Goal: Task Accomplishment & Management: Use online tool/utility

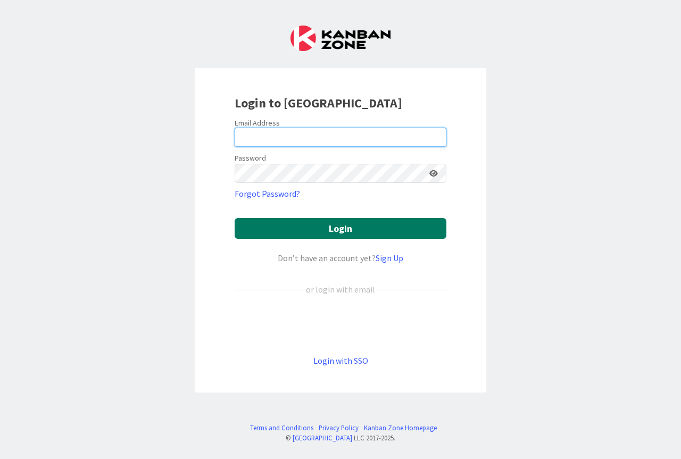
type input "[PERSON_NAME][EMAIL_ADDRESS][PERSON_NAME][DOMAIN_NAME]"
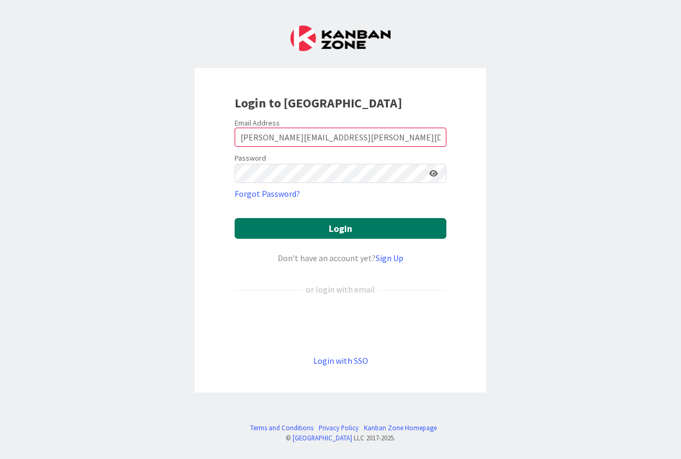
click at [339, 227] on button "Login" at bounding box center [341, 228] width 212 height 21
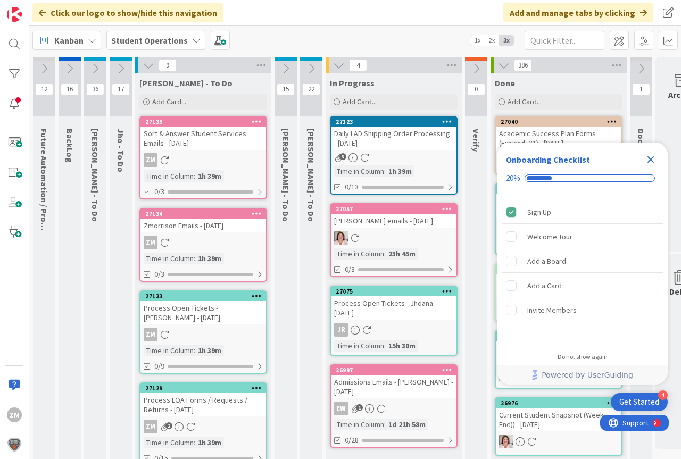
click at [648, 160] on icon "Close Checklist" at bounding box center [651, 159] width 13 height 13
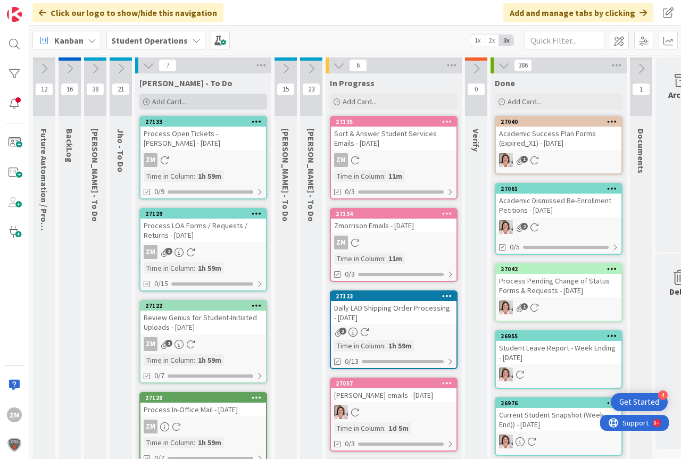
click at [175, 100] on span "Add Card..." at bounding box center [169, 102] width 34 height 10
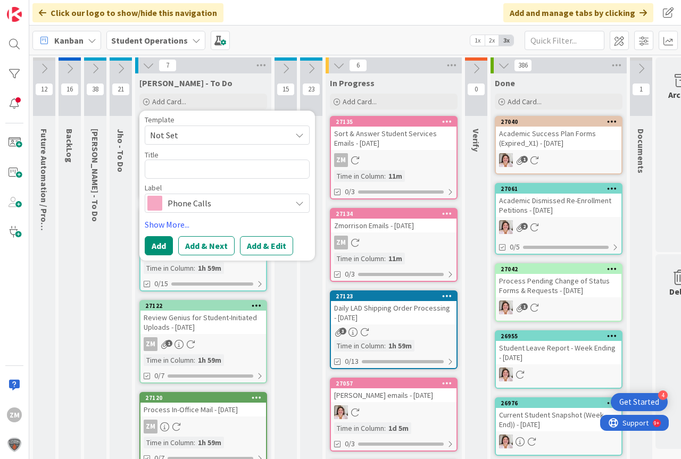
click at [299, 136] on icon at bounding box center [299, 135] width 9 height 9
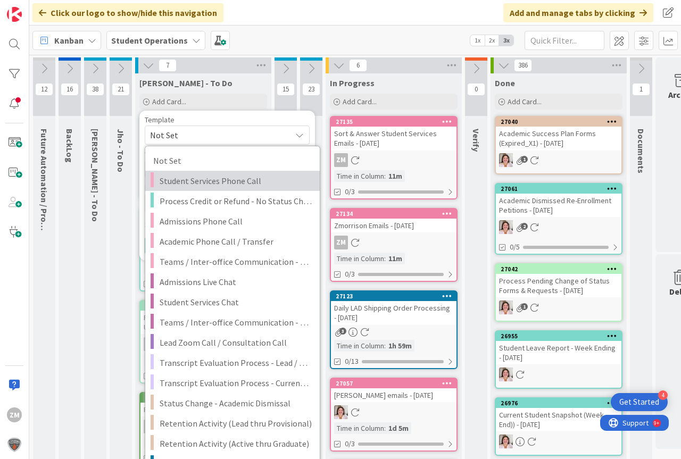
click at [204, 182] on span "Student Services Phone Call" at bounding box center [236, 181] width 152 height 14
type textarea "x"
type textarea "Student Services Phone Call"
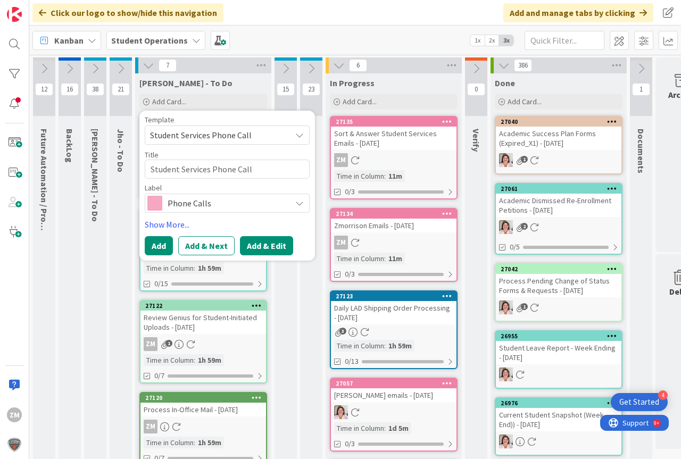
click at [263, 249] on button "Add & Edit" at bounding box center [266, 245] width 53 height 19
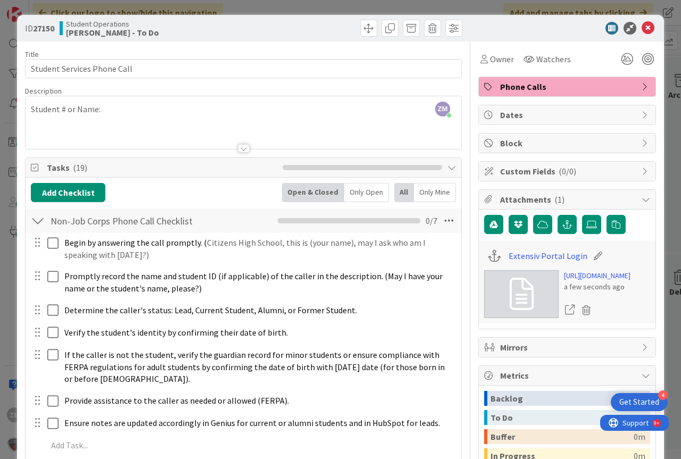
click at [123, 113] on div "ZM [PERSON_NAME] just joined Student # or Name:" at bounding box center [244, 122] width 436 height 53
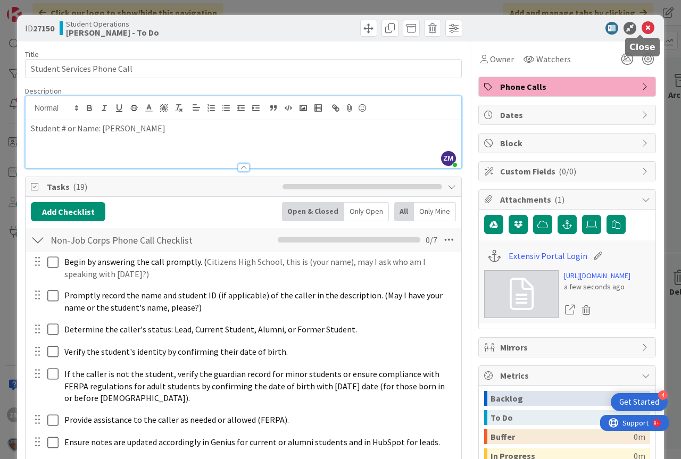
click at [644, 28] on icon at bounding box center [648, 28] width 13 height 13
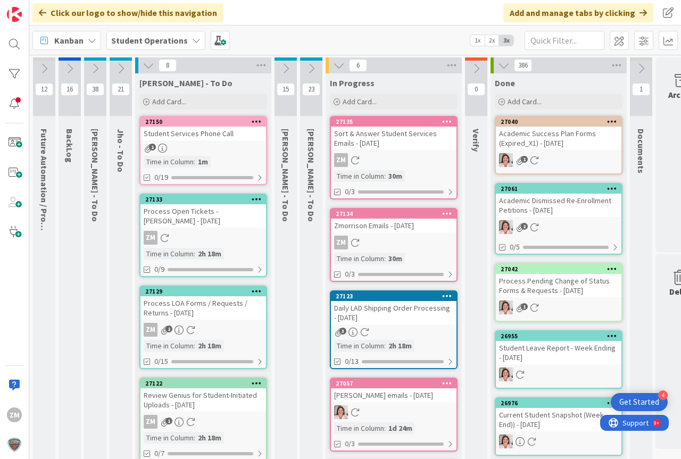
click at [258, 123] on icon at bounding box center [257, 121] width 10 height 7
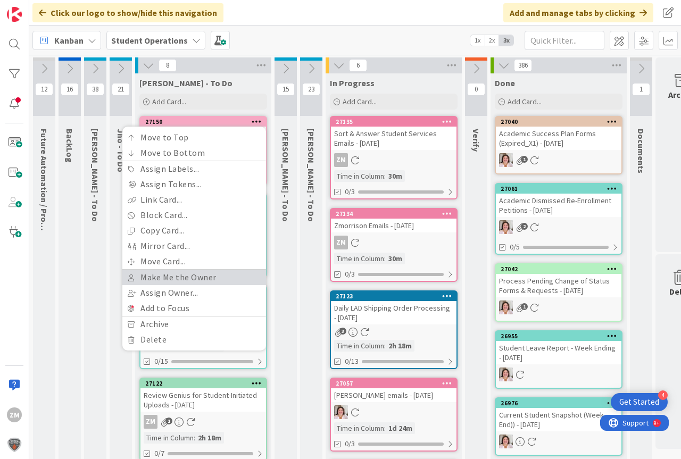
click at [180, 278] on link "Make Me the Owner" at bounding box center [194, 277] width 144 height 15
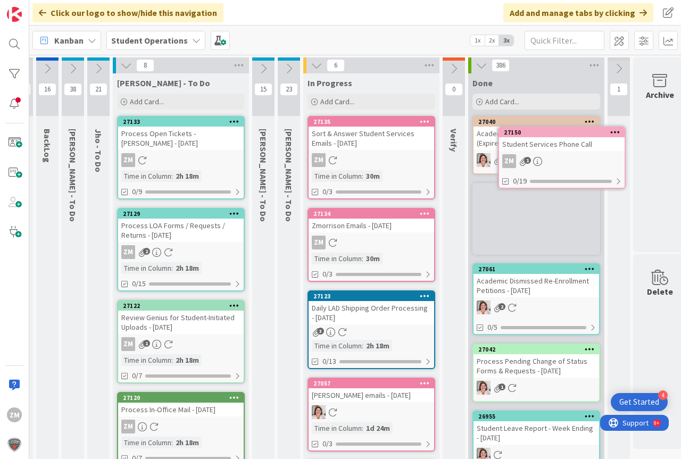
scroll to position [0, 32]
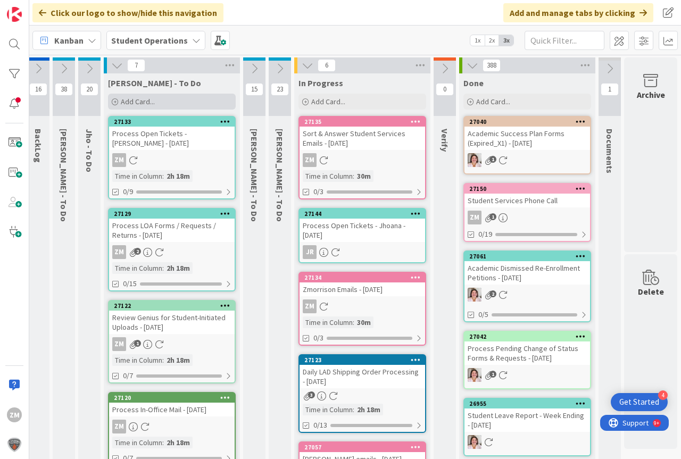
click at [126, 103] on span "Add Card..." at bounding box center [138, 102] width 34 height 10
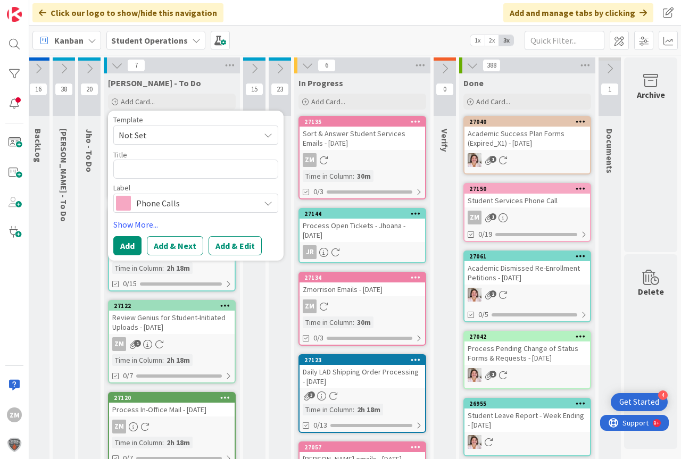
click at [273, 129] on span "Not Set" at bounding box center [195, 135] width 165 height 19
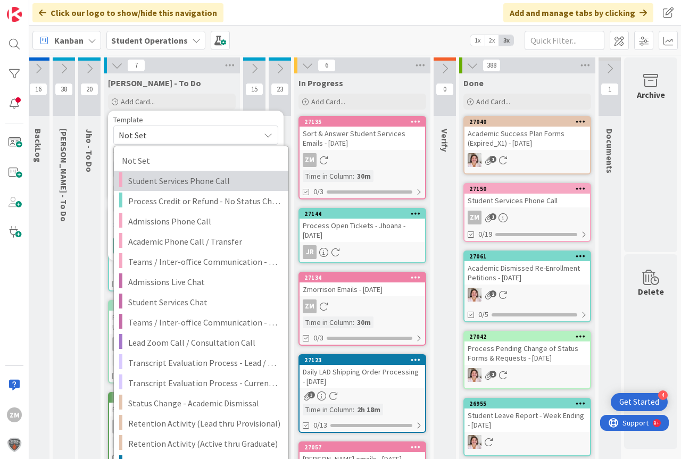
click at [188, 183] on span "Student Services Phone Call" at bounding box center [204, 181] width 152 height 14
type textarea "x"
type textarea "Student Services Phone Call"
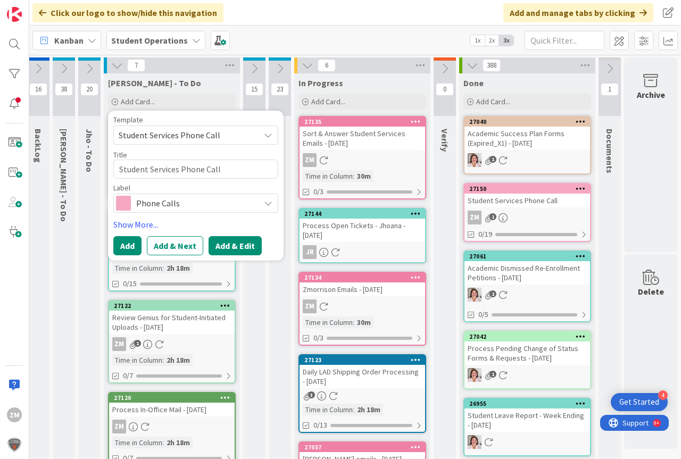
click at [224, 248] on button "Add & Edit" at bounding box center [235, 245] width 53 height 19
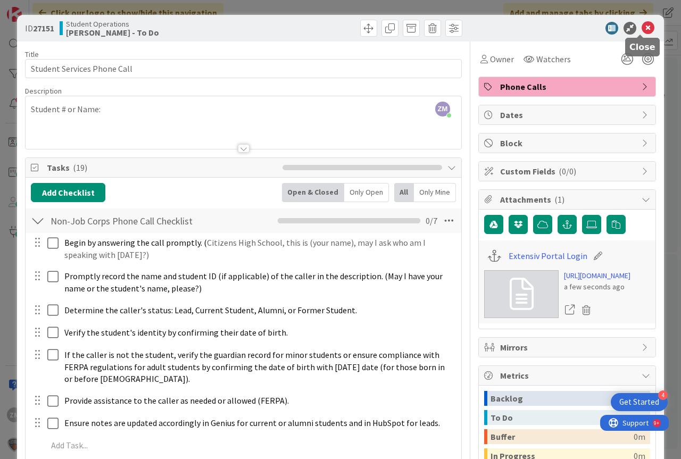
drag, startPoint x: 645, startPoint y: 30, endPoint x: 635, endPoint y: 39, distance: 13.6
click at [645, 30] on icon at bounding box center [648, 28] width 13 height 13
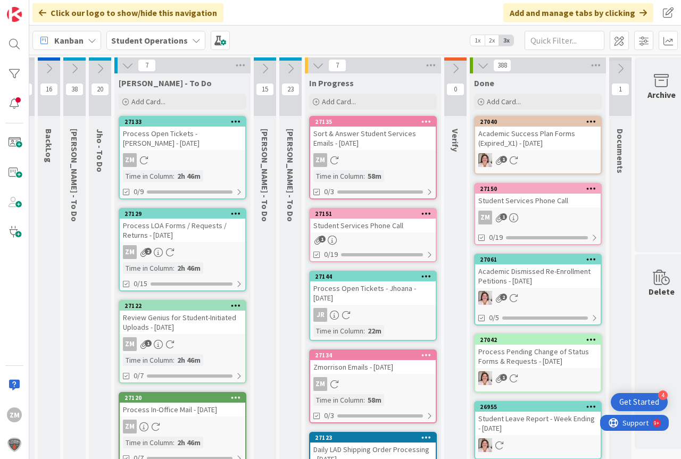
click at [193, 235] on div "Process LOA Forms / Requests / Returns - [DATE]" at bounding box center [183, 230] width 126 height 23
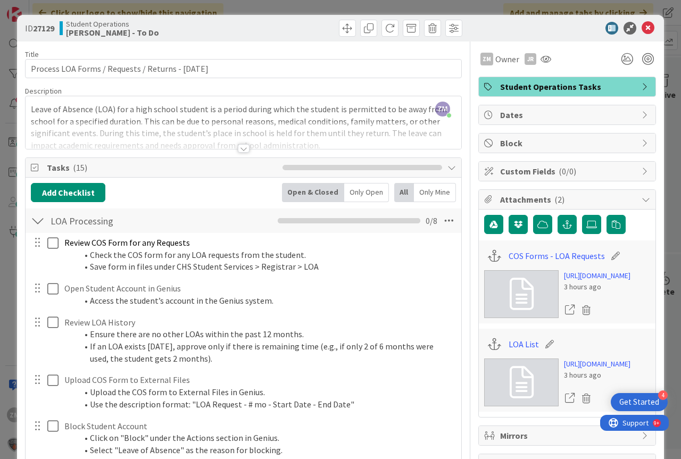
click at [516, 355] on div "LOA List" at bounding box center [567, 344] width 166 height 20
click at [521, 351] on link "LOA List" at bounding box center [524, 344] width 30 height 13
click at [644, 30] on icon at bounding box center [648, 28] width 13 height 13
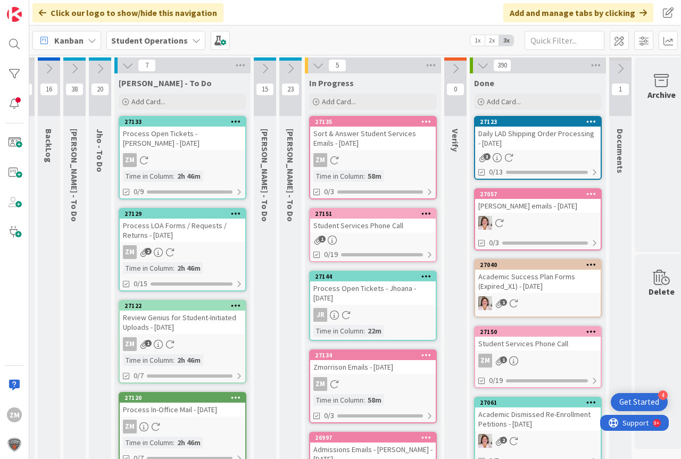
click at [364, 235] on link "27151 Student Services Phone Call 1 0/19" at bounding box center [373, 235] width 128 height 54
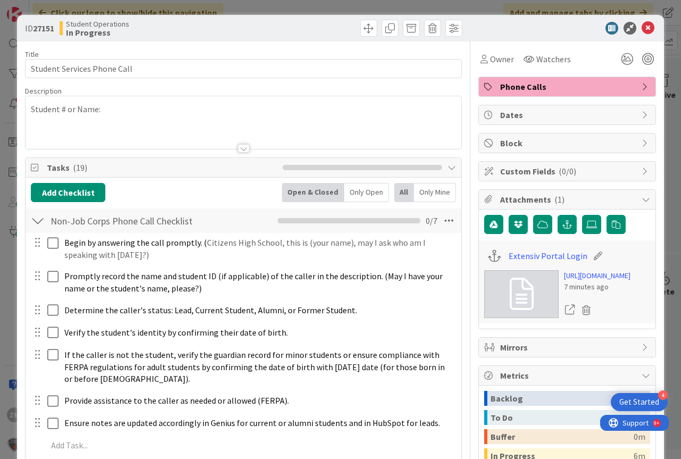
click at [126, 113] on div "Student # or Name:" at bounding box center [244, 122] width 436 height 53
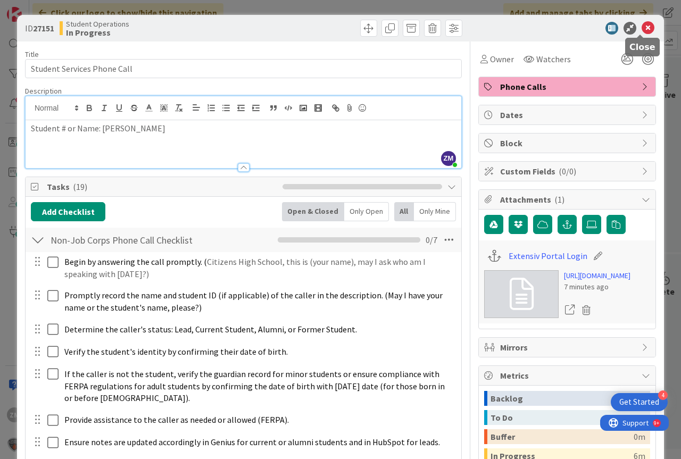
click at [642, 30] on icon at bounding box center [648, 28] width 13 height 13
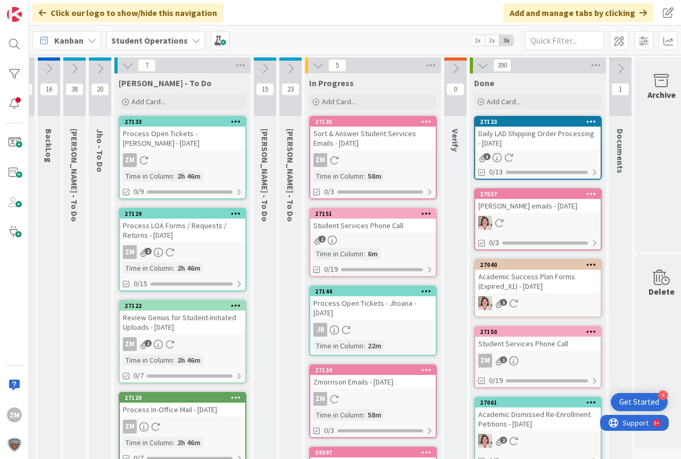
click at [420, 215] on div at bounding box center [426, 213] width 19 height 7
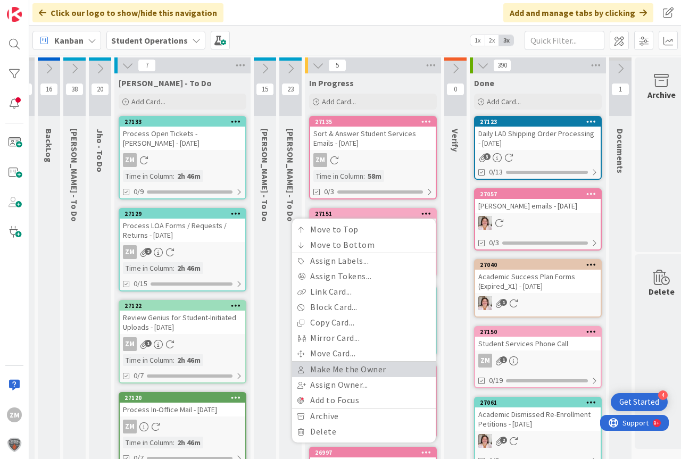
click at [344, 371] on link "Make Me the Owner" at bounding box center [364, 369] width 144 height 15
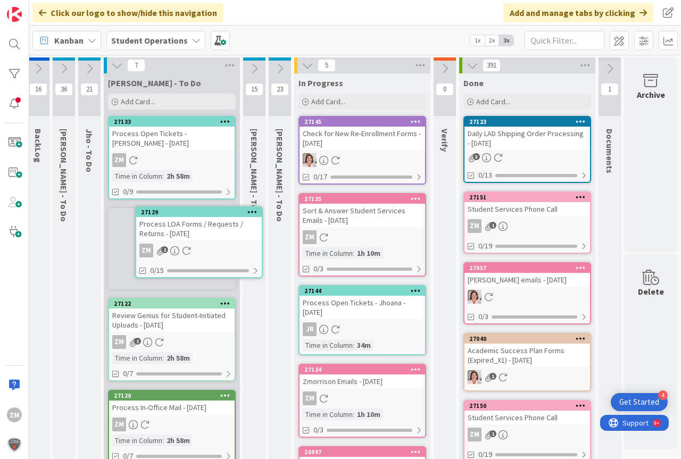
scroll to position [0, 23]
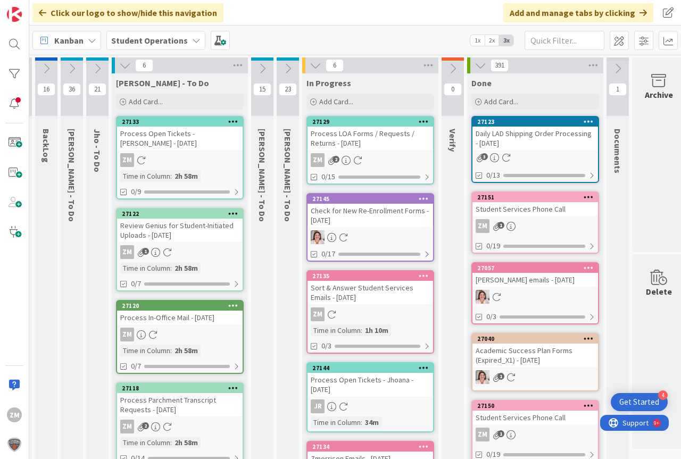
click at [359, 148] on div "Process LOA Forms / Requests / Returns - [DATE]" at bounding box center [371, 138] width 126 height 23
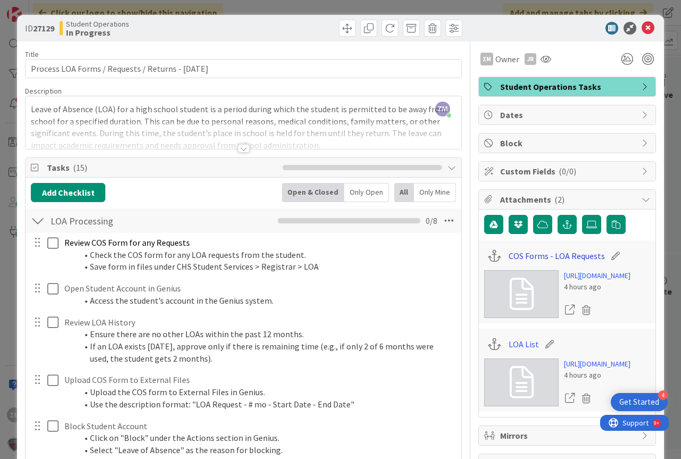
click at [537, 259] on link "COS Forms - LOA Requests" at bounding box center [557, 256] width 96 height 13
click at [513, 351] on link "LOA List" at bounding box center [524, 344] width 30 height 13
click at [642, 28] on icon at bounding box center [648, 28] width 13 height 13
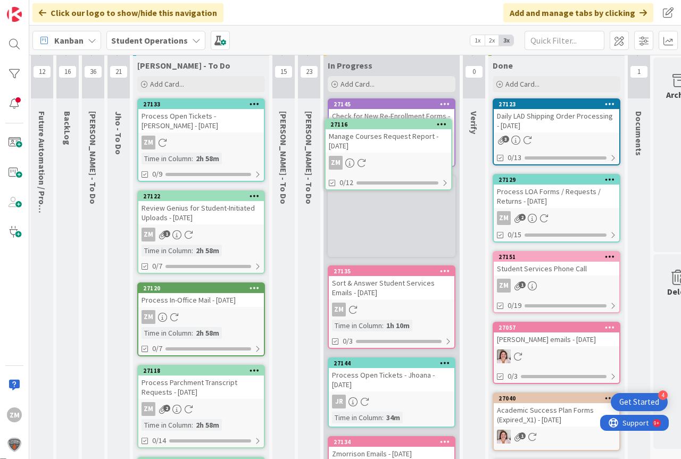
scroll to position [0, 2]
